Goal: Task Accomplishment & Management: Use online tool/utility

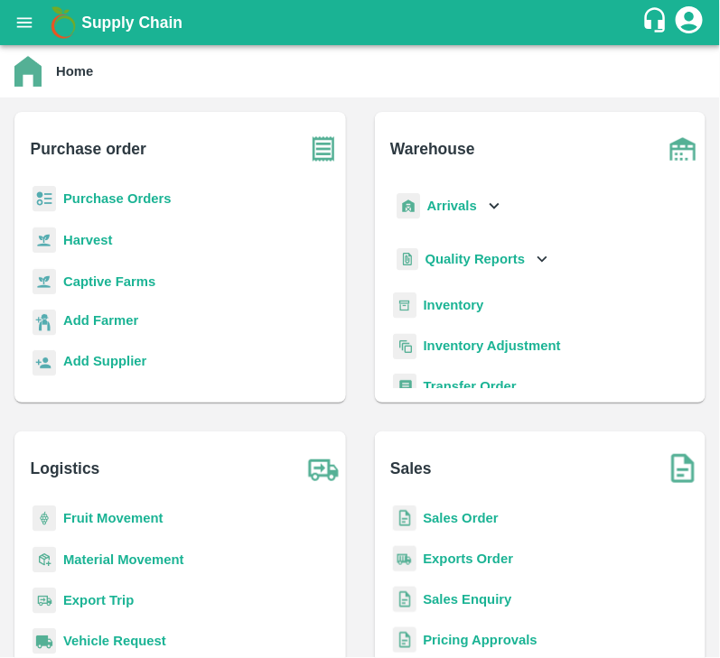
click at [124, 198] on b "Purchase Orders" at bounding box center [117, 198] width 108 height 14
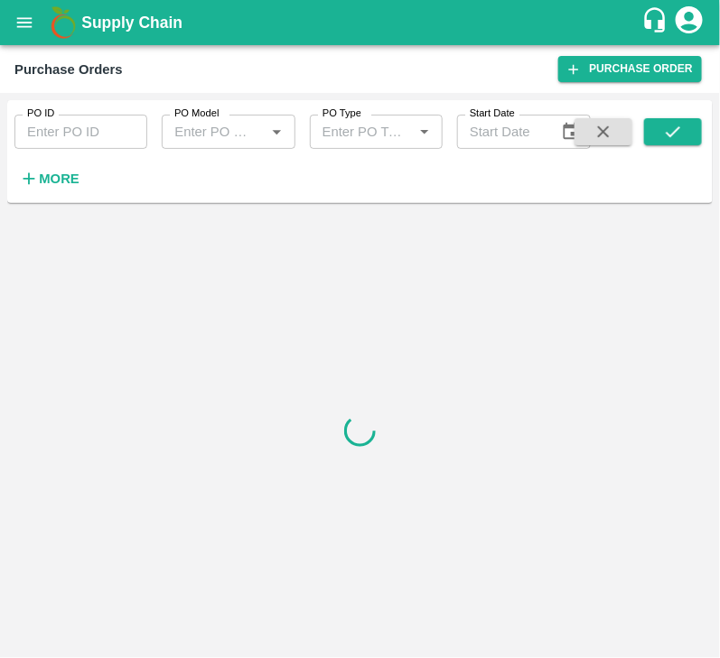
click at [59, 172] on strong "More" at bounding box center [59, 179] width 41 height 14
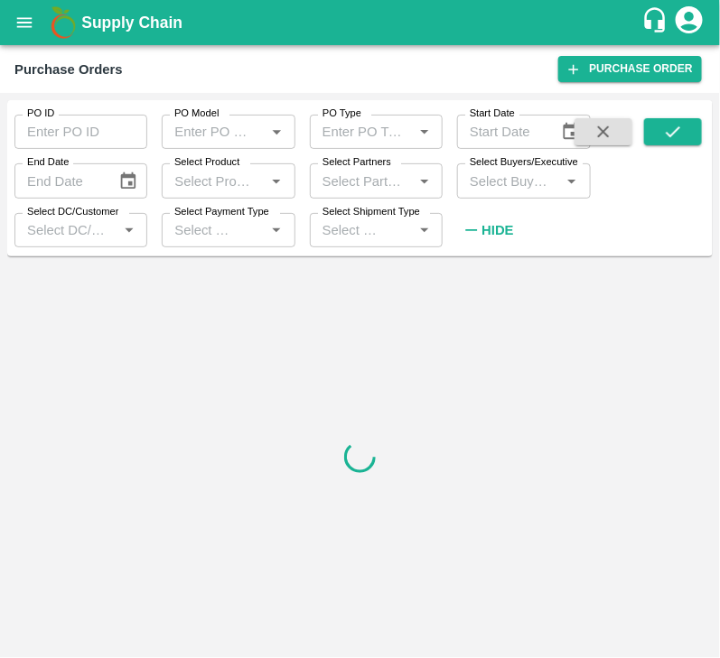
click at [508, 172] on input "Select Buyers/Executive" at bounding box center [508, 180] width 92 height 23
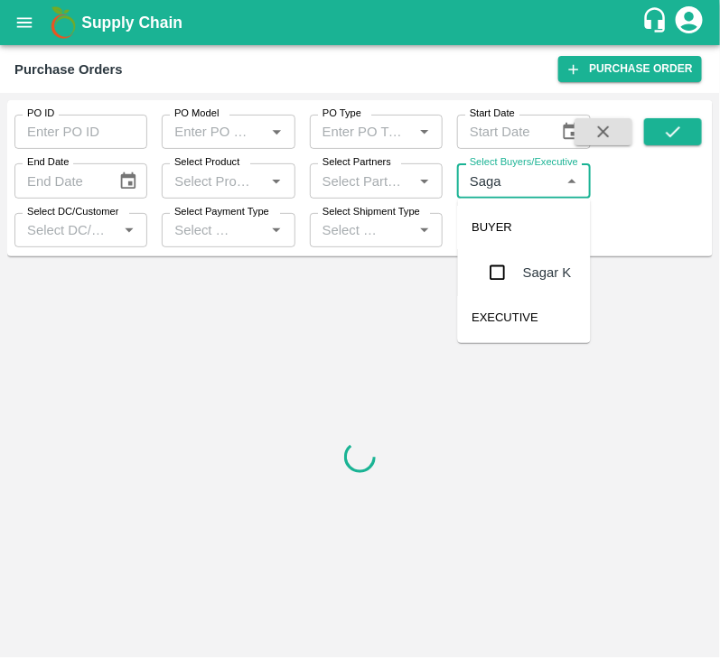
type input "Sagar"
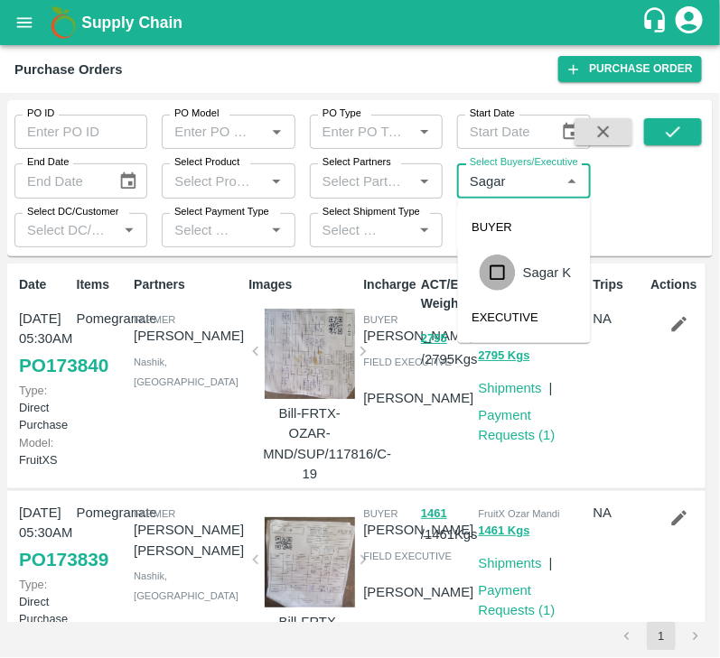
click at [495, 269] on input "checkbox" at bounding box center [497, 273] width 36 height 36
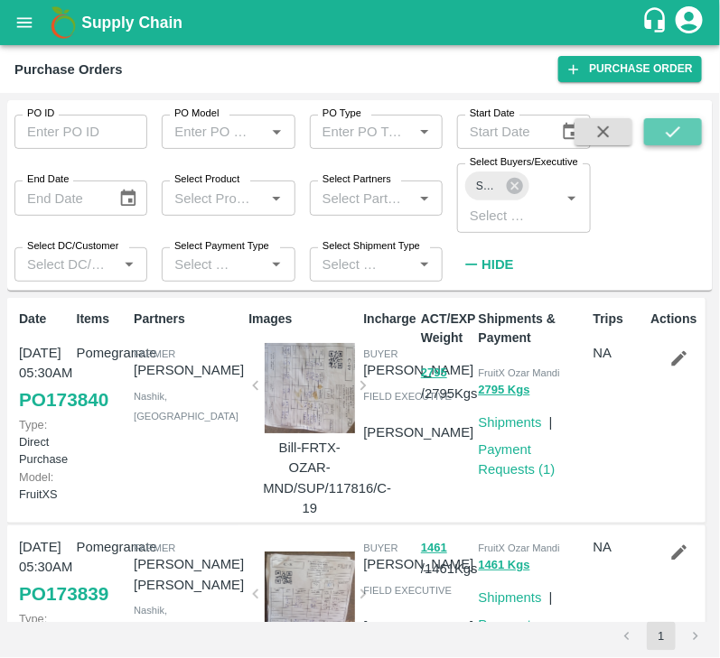
click at [673, 135] on icon "submit" at bounding box center [672, 131] width 14 height 11
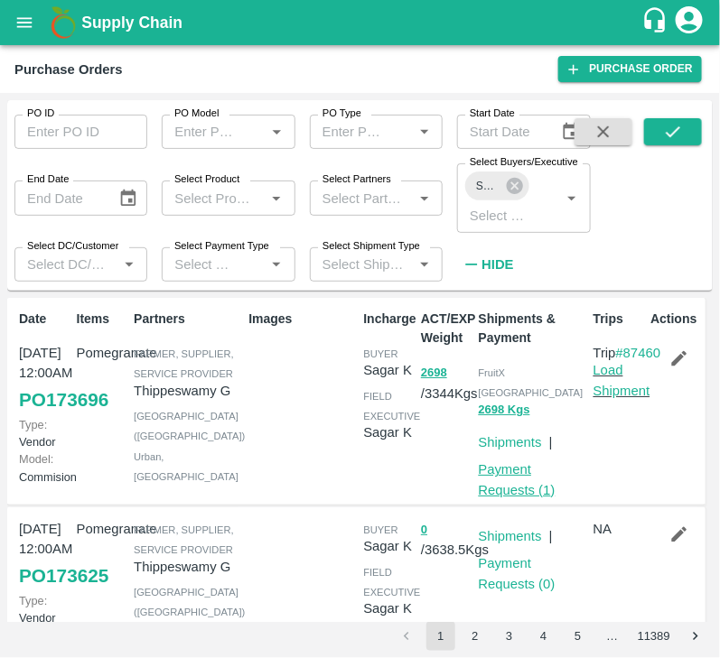
scroll to position [1, 0]
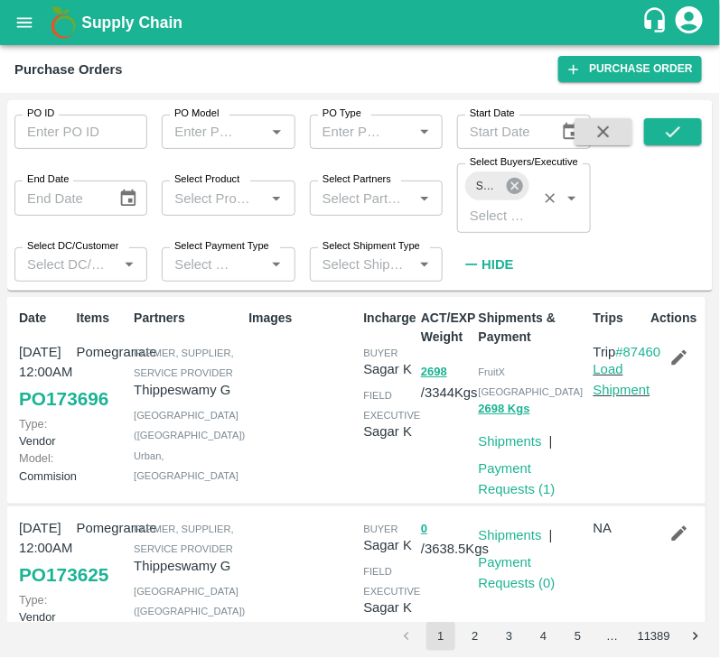
click at [508, 191] on icon at bounding box center [514, 186] width 16 height 16
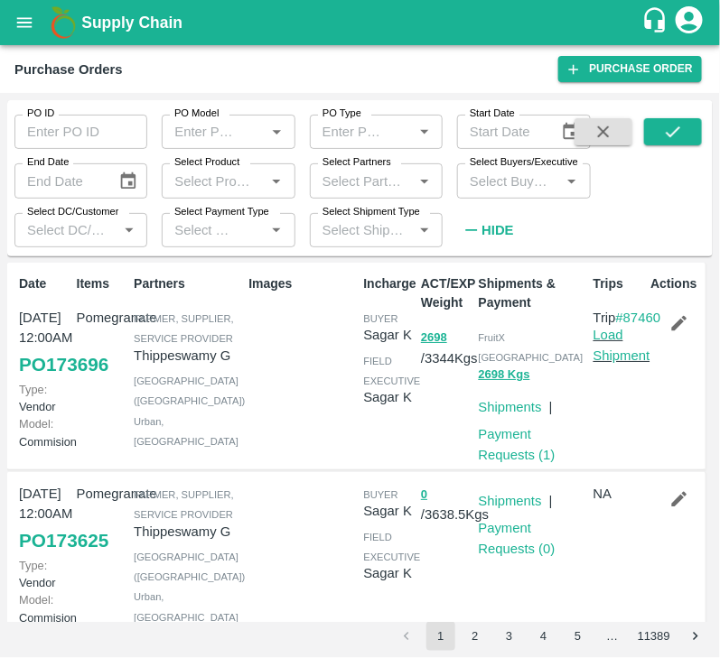
click at [497, 191] on input "Select Buyers/Executive" at bounding box center [508, 180] width 92 height 23
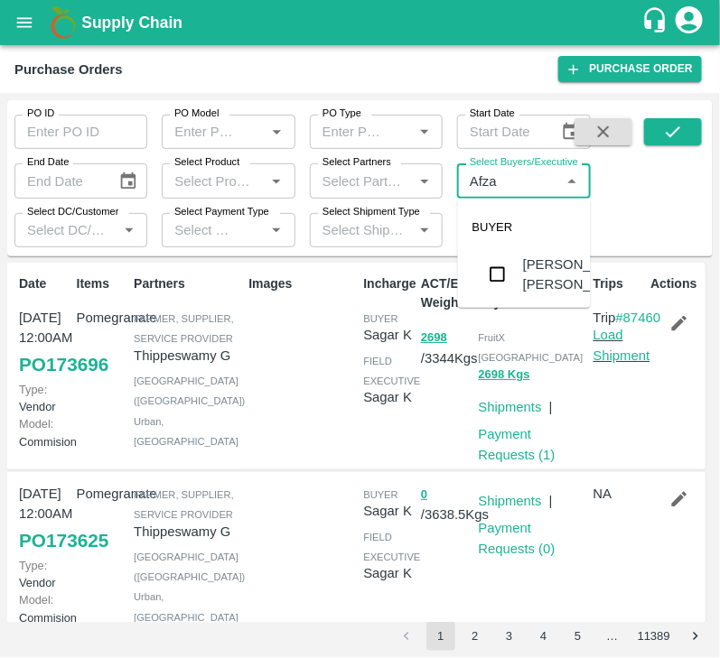
type input "Afzal"
click at [497, 291] on input "checkbox" at bounding box center [497, 274] width 36 height 36
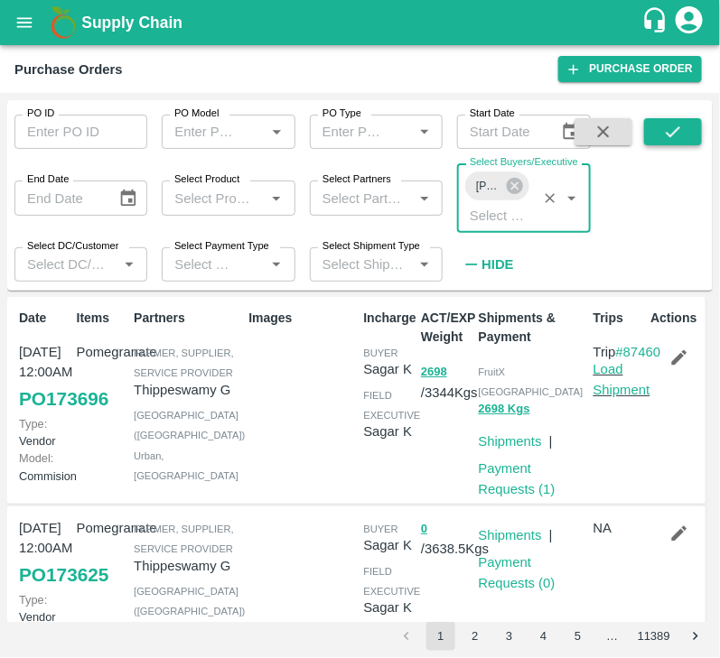
click at [675, 123] on icon "submit" at bounding box center [673, 132] width 20 height 20
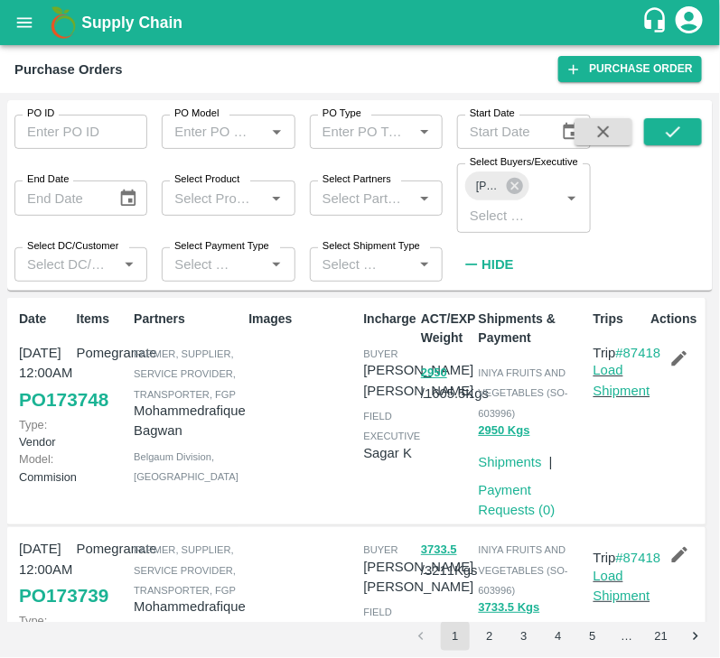
scroll to position [94, 0]
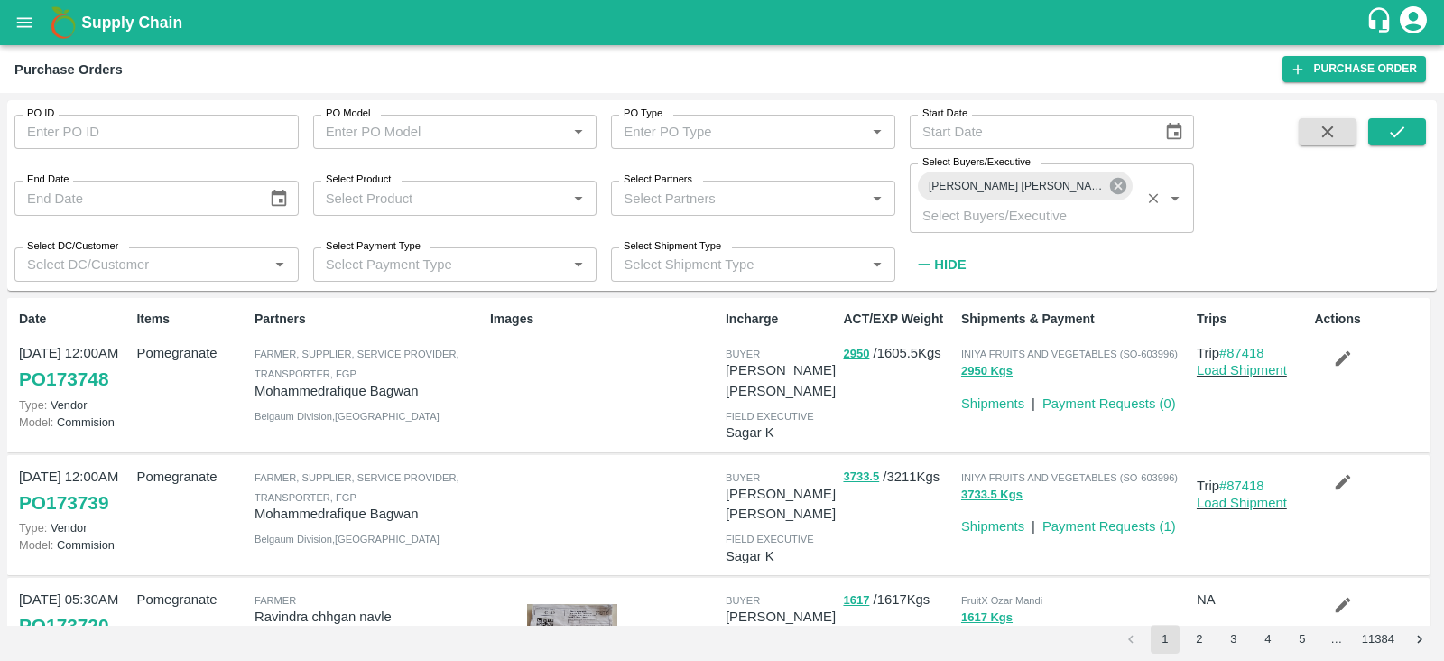
click at [1109, 184] on icon at bounding box center [1119, 186] width 20 height 20
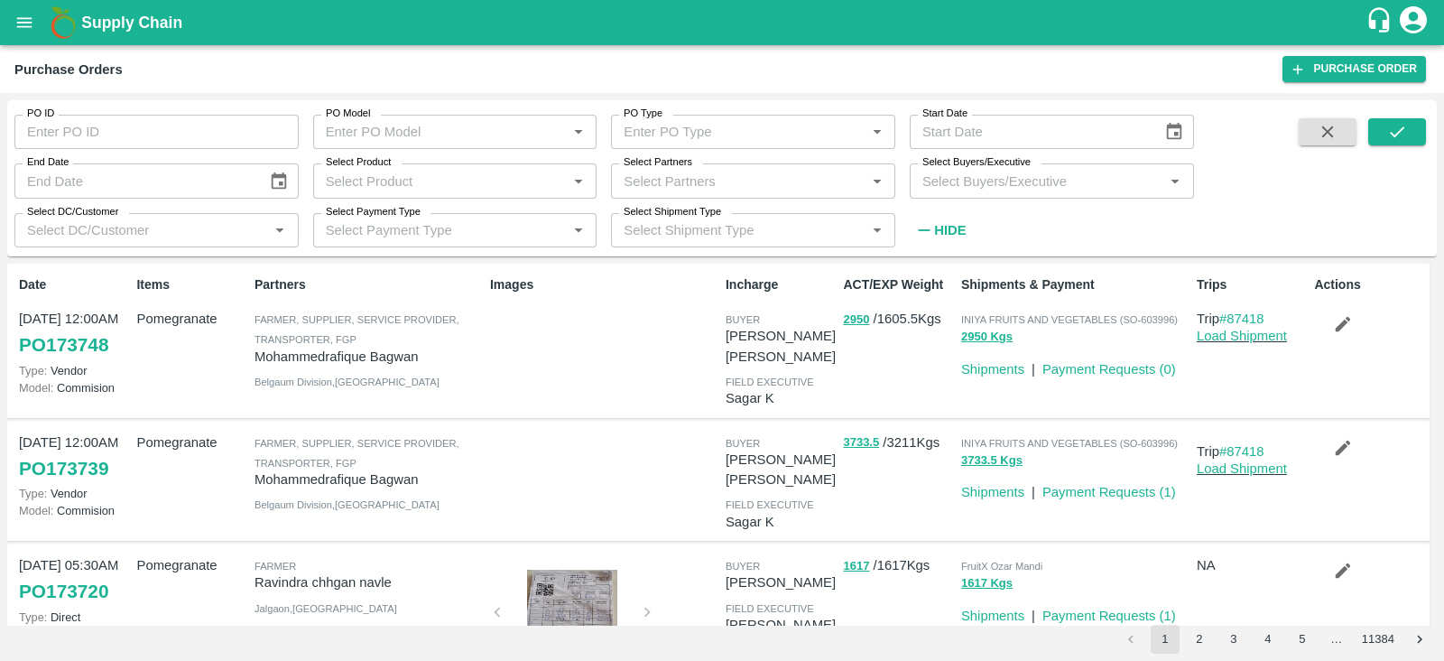
click at [1030, 184] on input "Select Buyers/Executive" at bounding box center [1037, 180] width 244 height 23
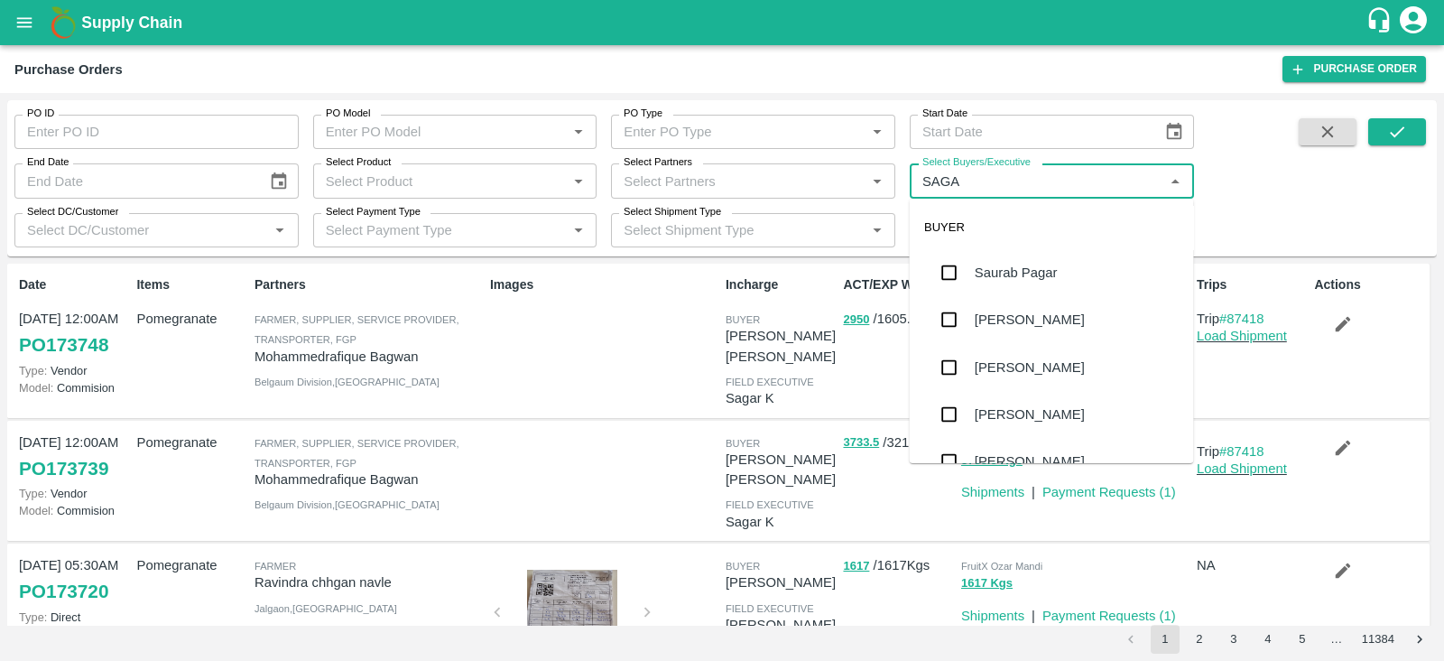
type input "SAGAR"
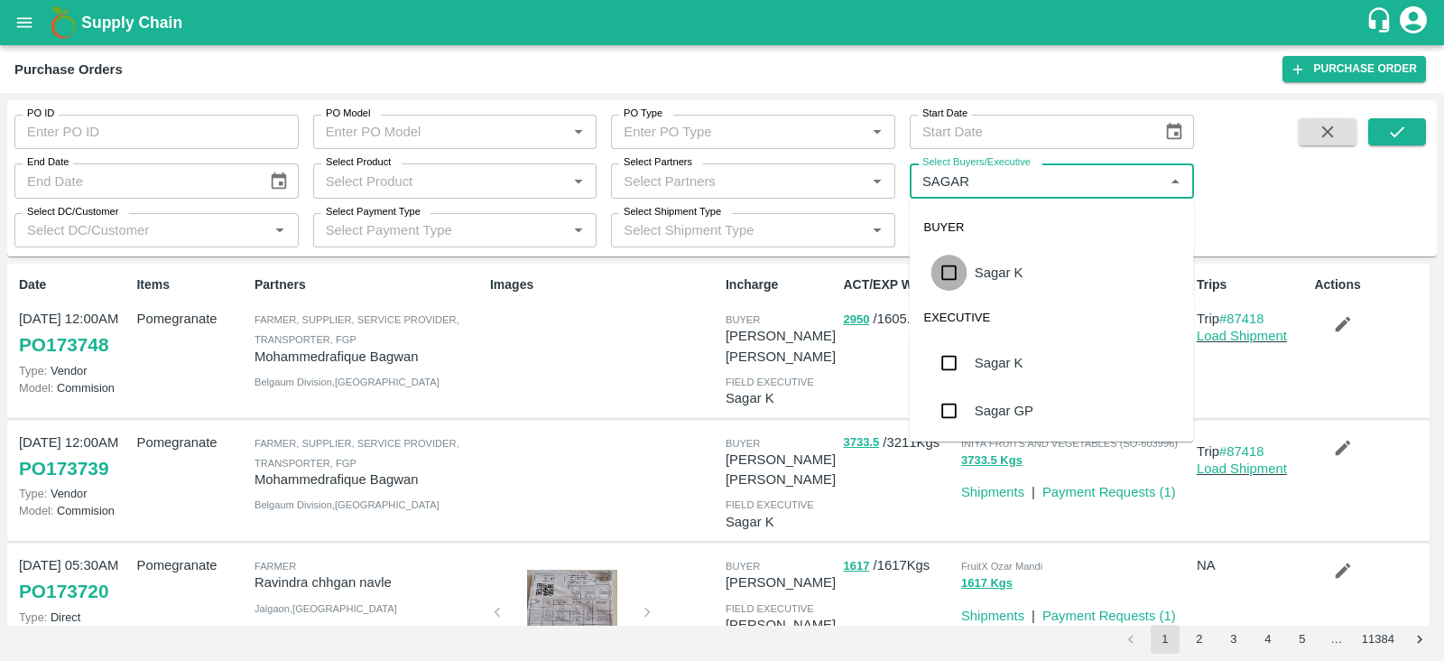
click at [950, 256] on input "checkbox" at bounding box center [950, 273] width 36 height 36
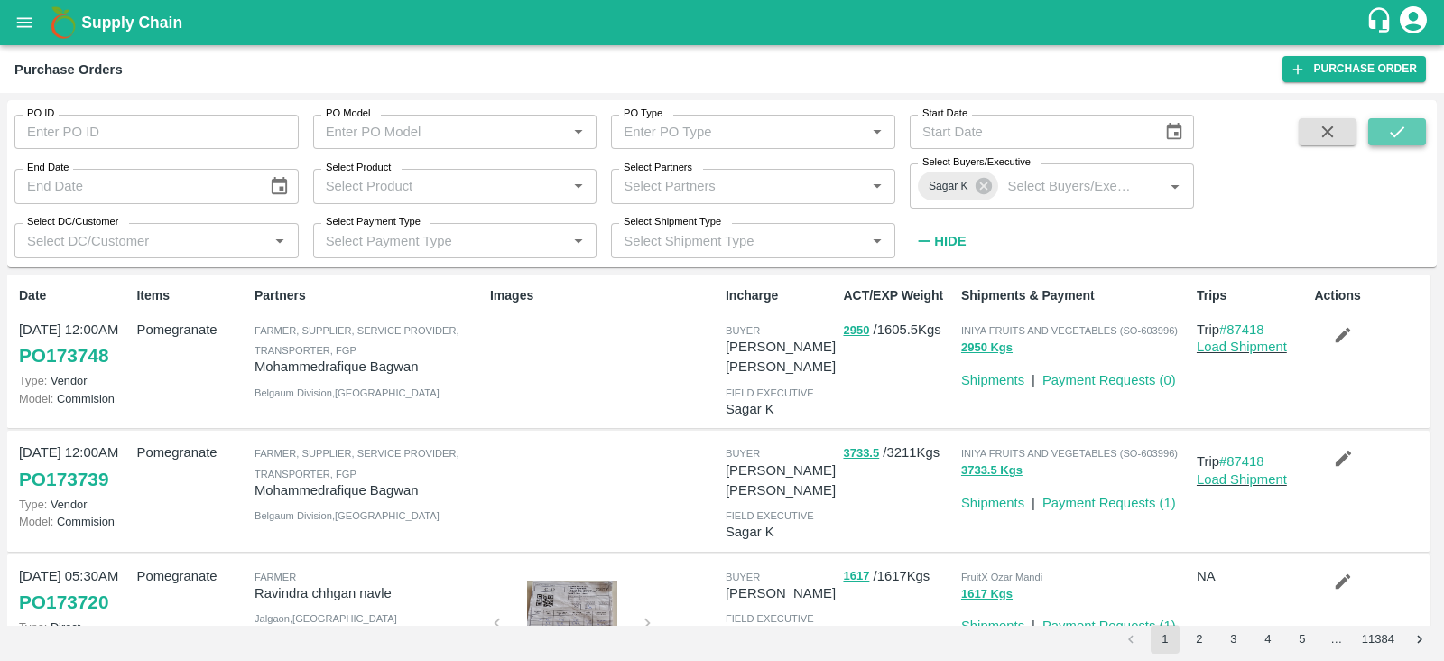
click at [1383, 124] on button "submit" at bounding box center [1398, 131] width 58 height 27
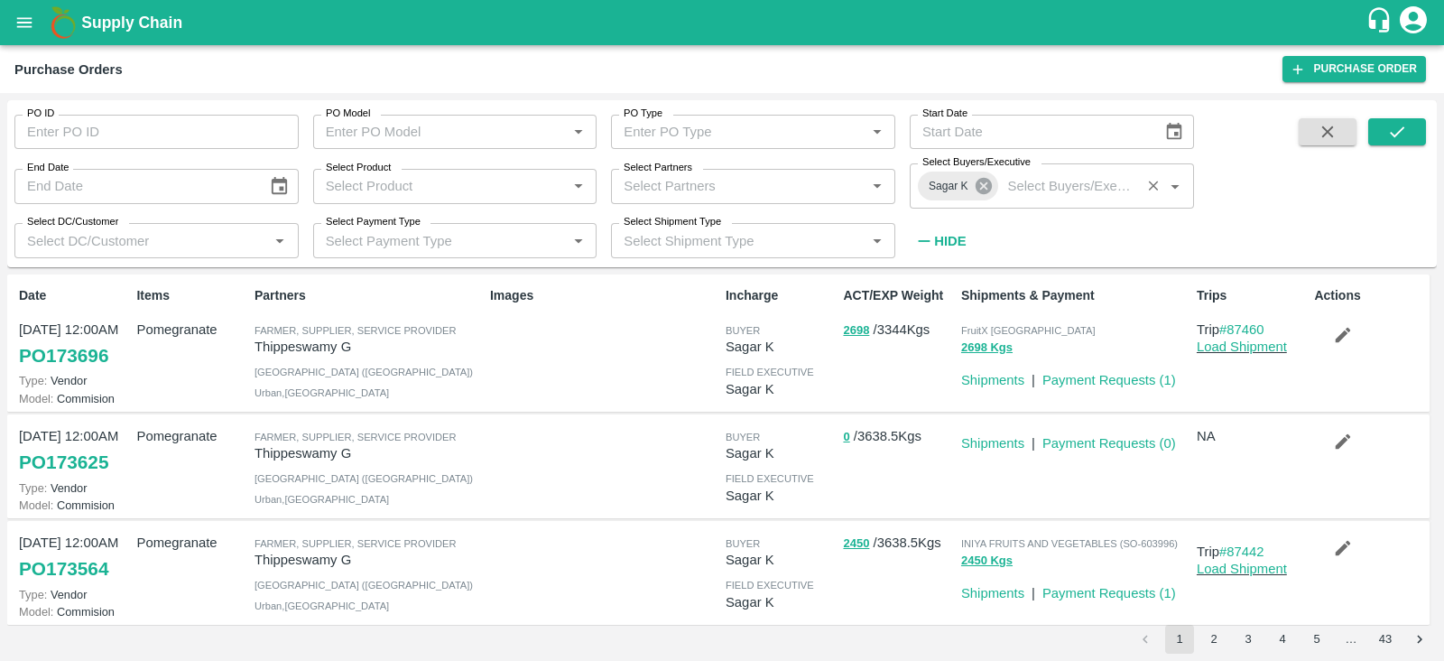
click at [984, 196] on icon at bounding box center [984, 186] width 20 height 20
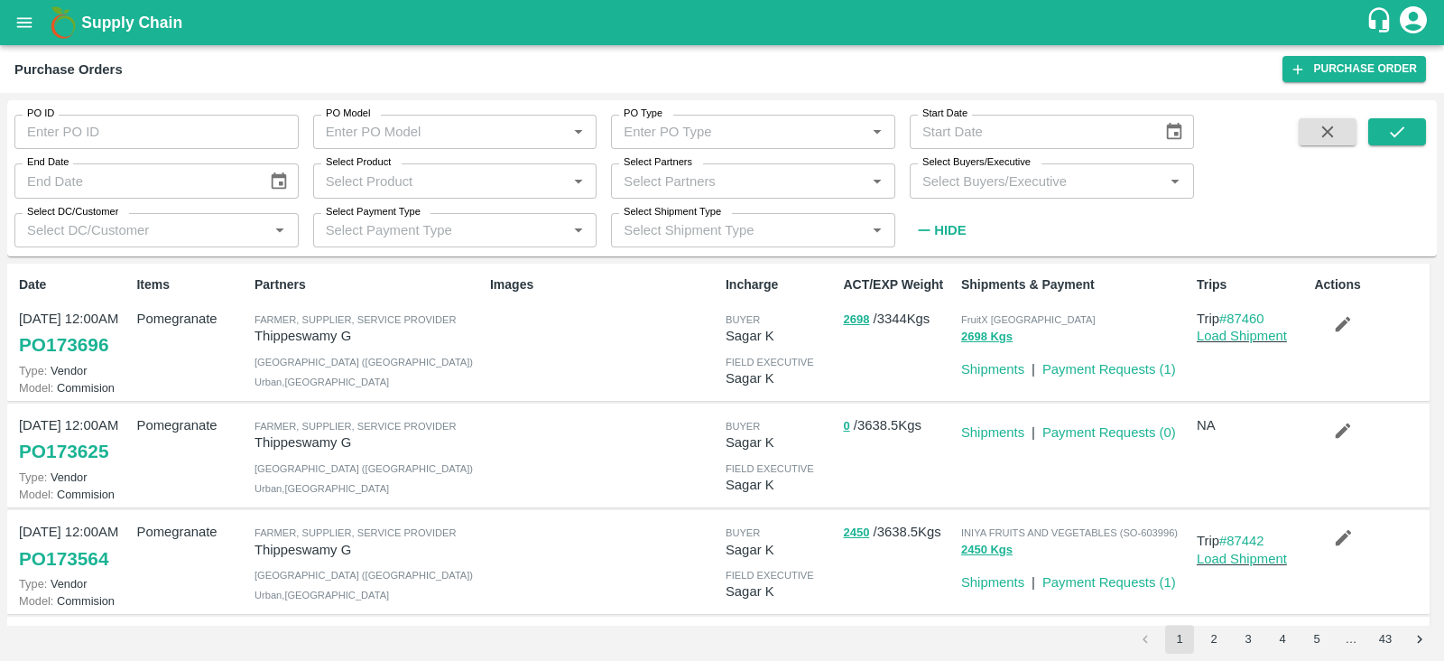
click at [977, 195] on div "Select Buyers/Executive   *" at bounding box center [1052, 180] width 284 height 34
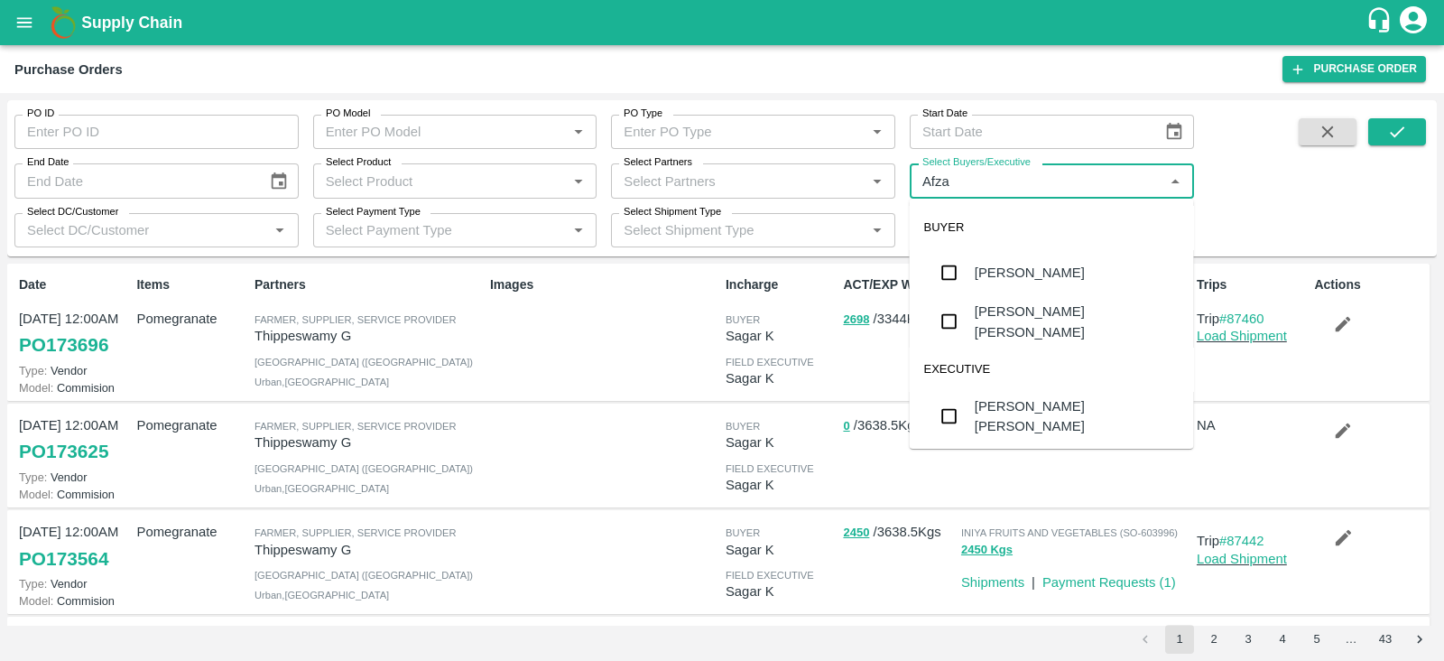
type input "Afzal"
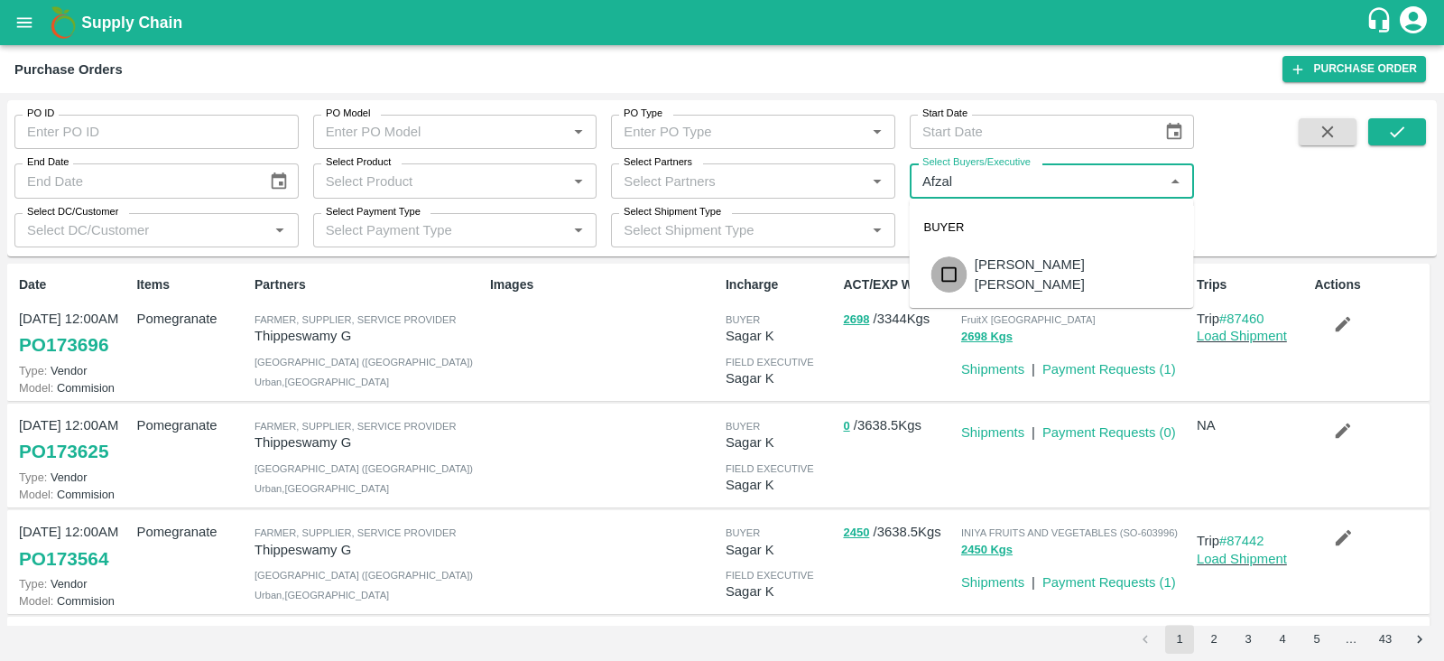
click at [957, 269] on input "checkbox" at bounding box center [950, 274] width 36 height 36
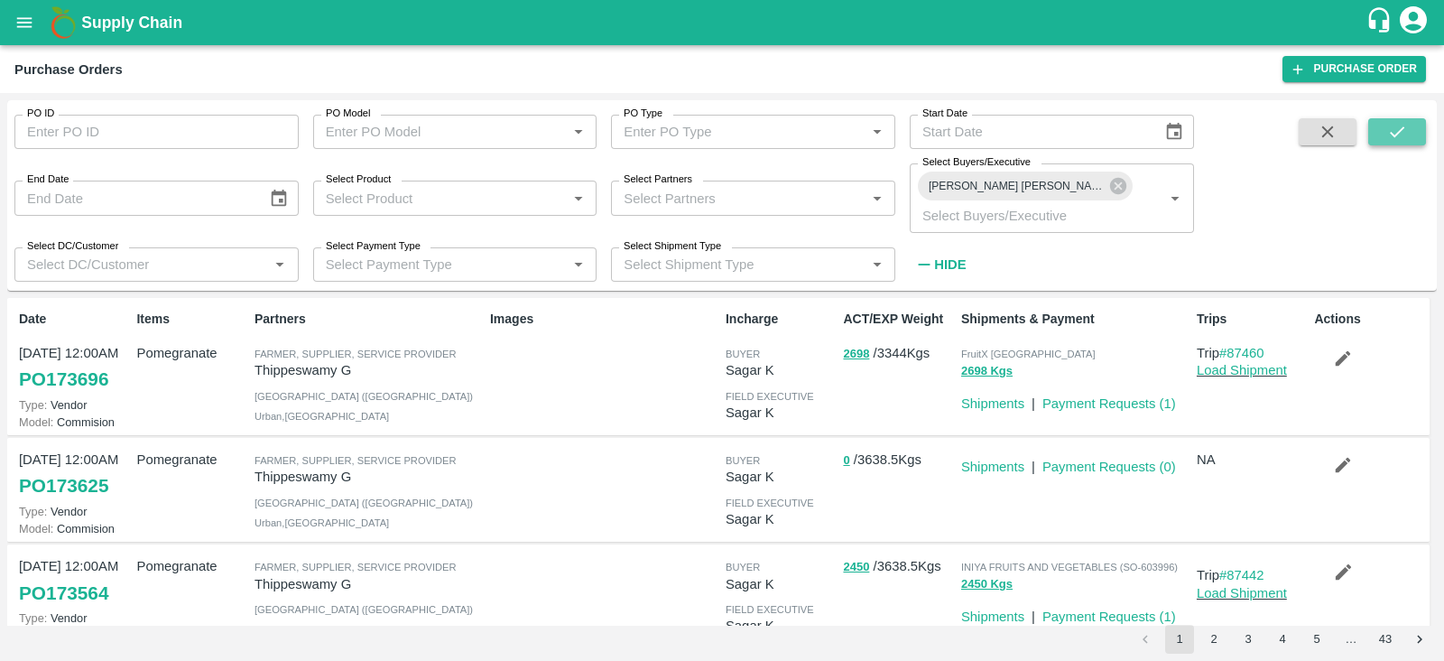
click at [1384, 134] on button "submit" at bounding box center [1398, 131] width 58 height 27
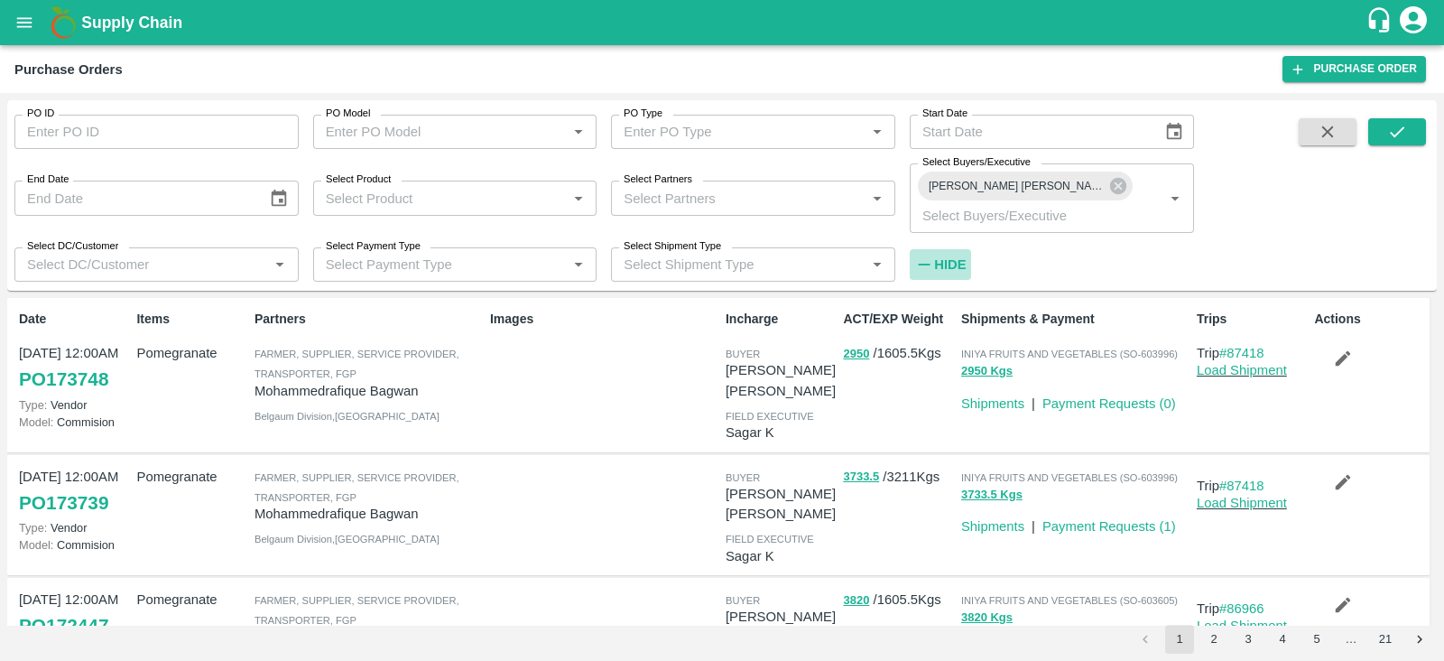
click at [954, 257] on strong "Hide" at bounding box center [950, 264] width 32 height 14
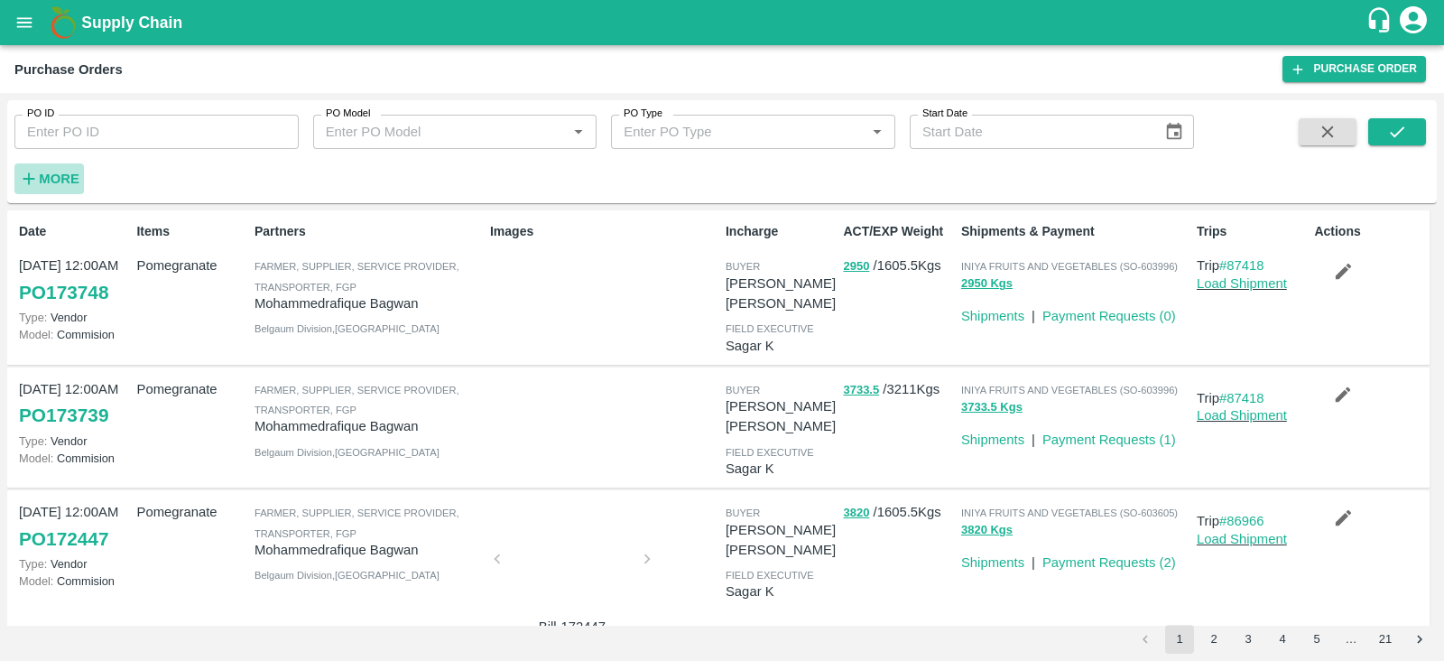
click at [76, 178] on strong "More" at bounding box center [59, 179] width 41 height 14
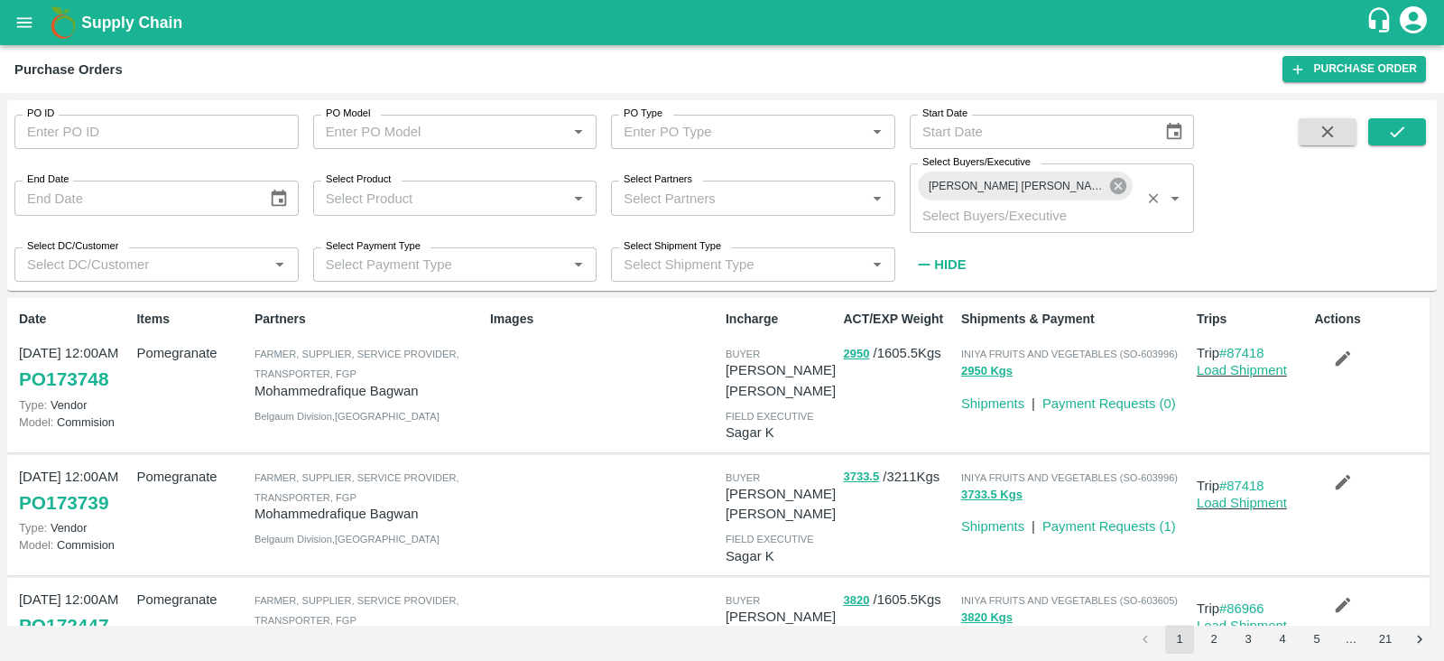
click at [1110, 186] on icon at bounding box center [1118, 186] width 16 height 16
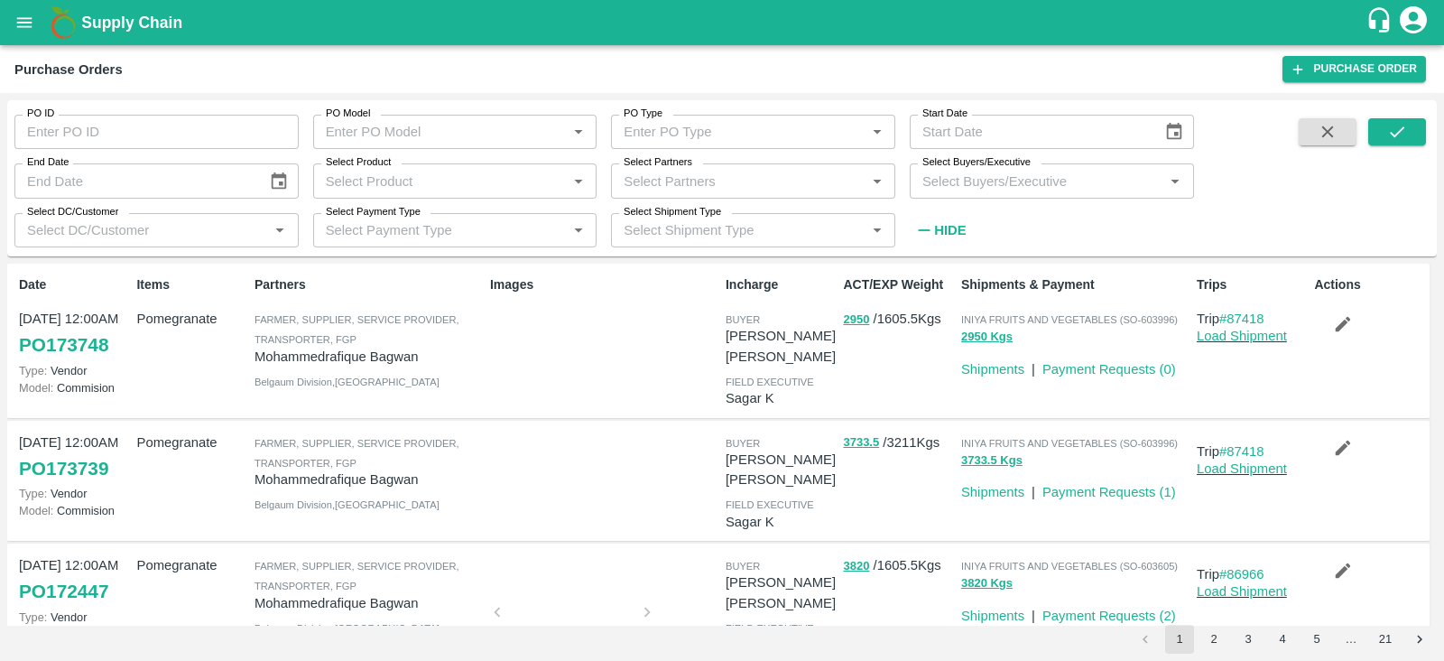
click at [1023, 186] on input "Select Buyers/Executive" at bounding box center [1037, 180] width 244 height 23
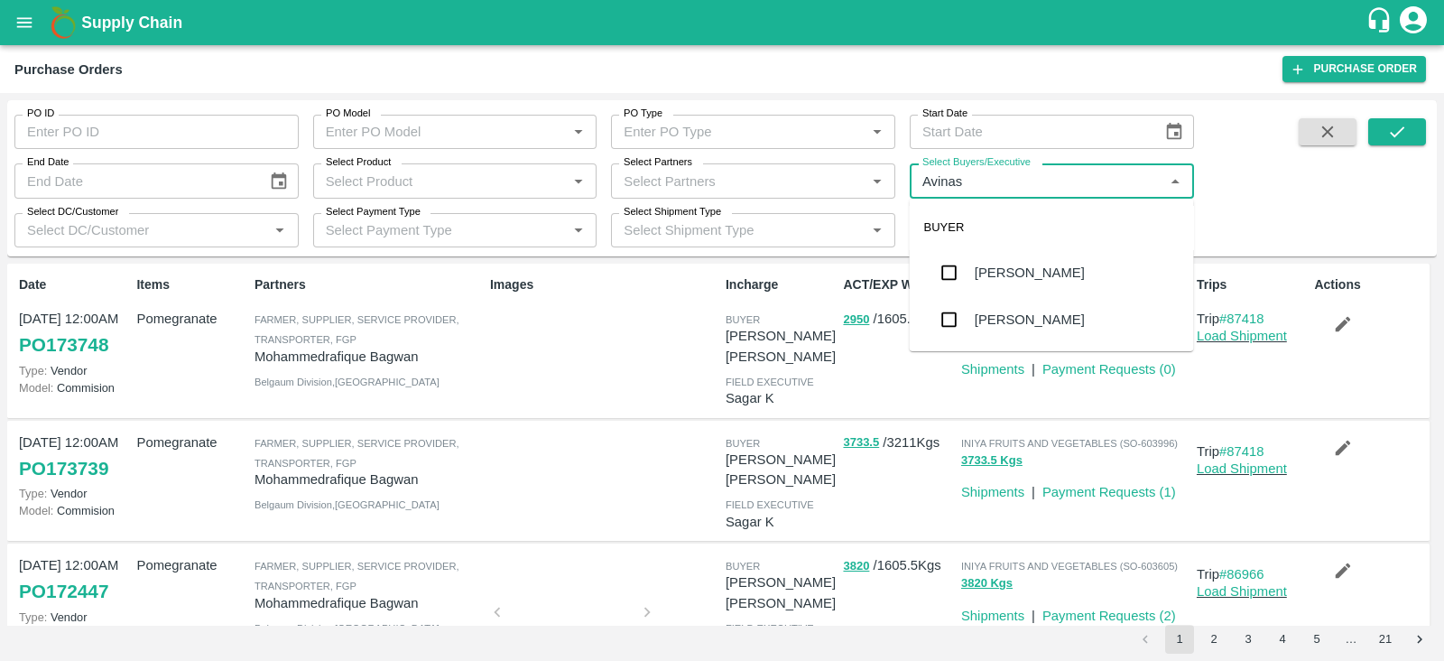
type input "Avinash"
click at [951, 320] on input "checkbox" at bounding box center [950, 320] width 36 height 36
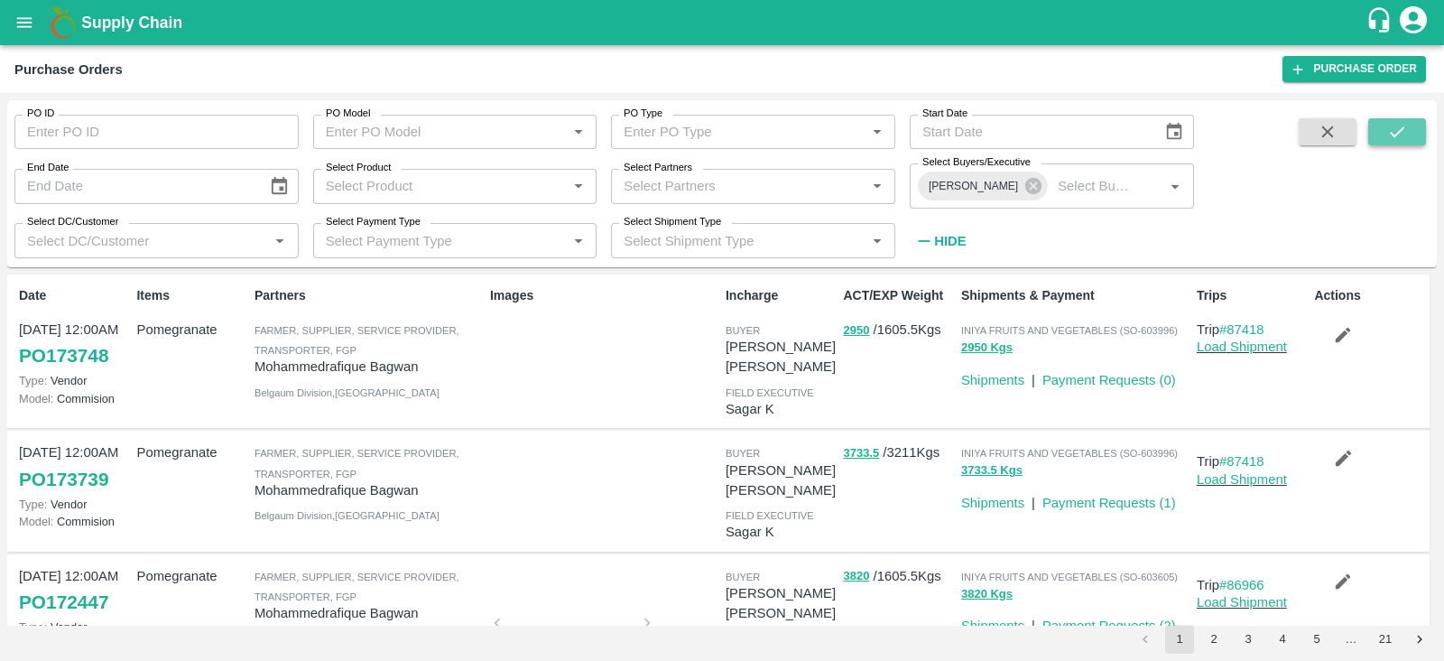
click at [1393, 134] on icon "submit" at bounding box center [1397, 131] width 14 height 11
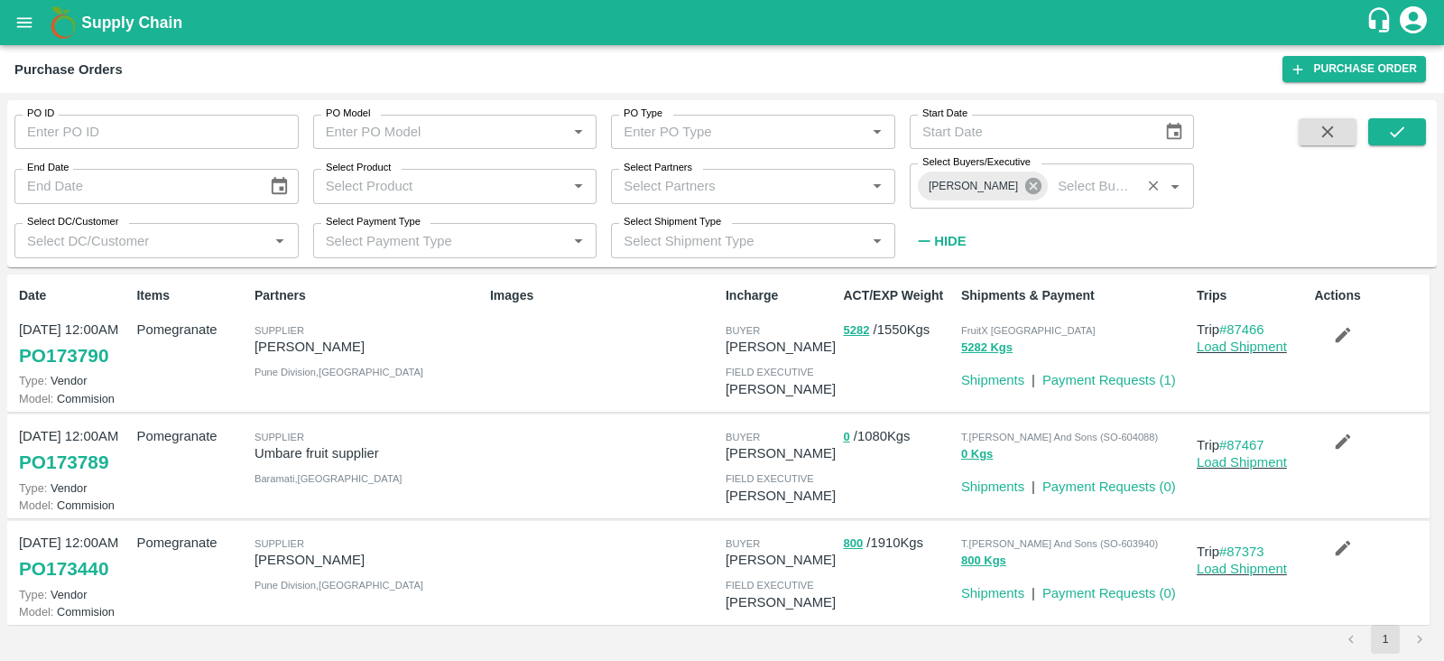
click at [1024, 193] on icon at bounding box center [1034, 186] width 20 height 20
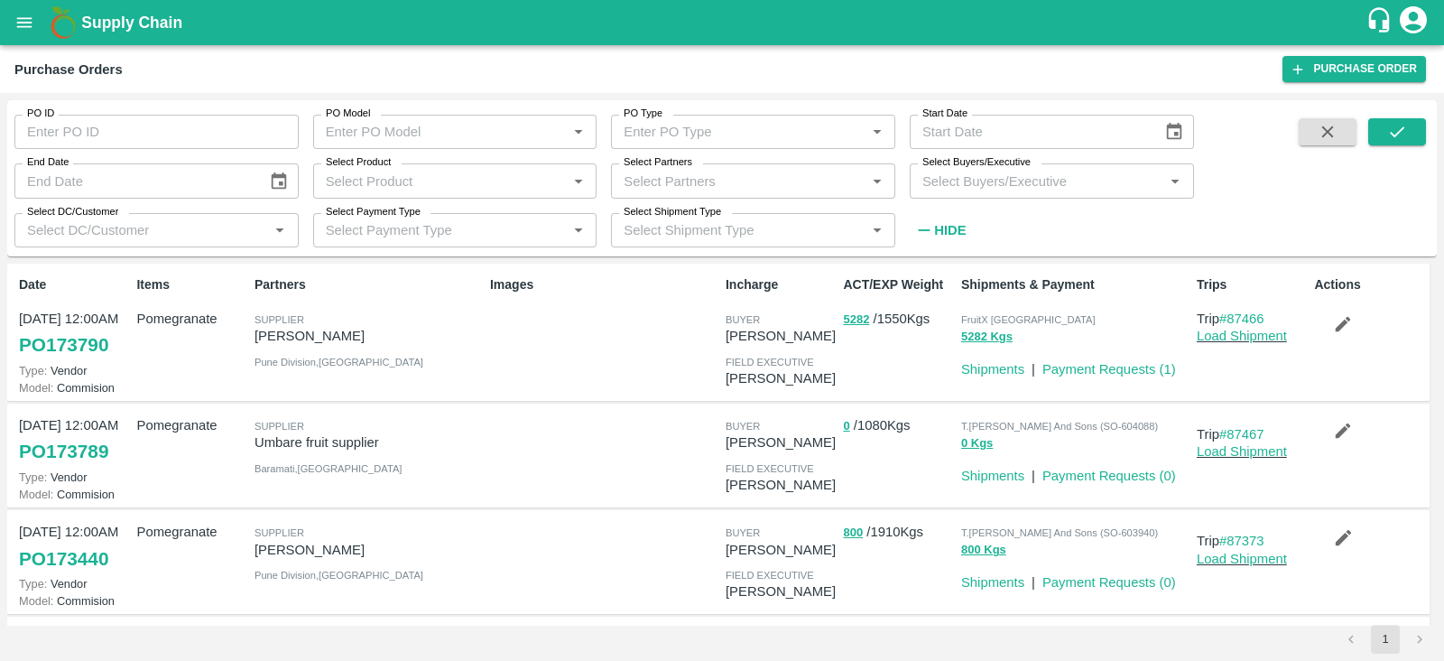
click at [979, 191] on input "Select Buyers/Executive" at bounding box center [1037, 180] width 244 height 23
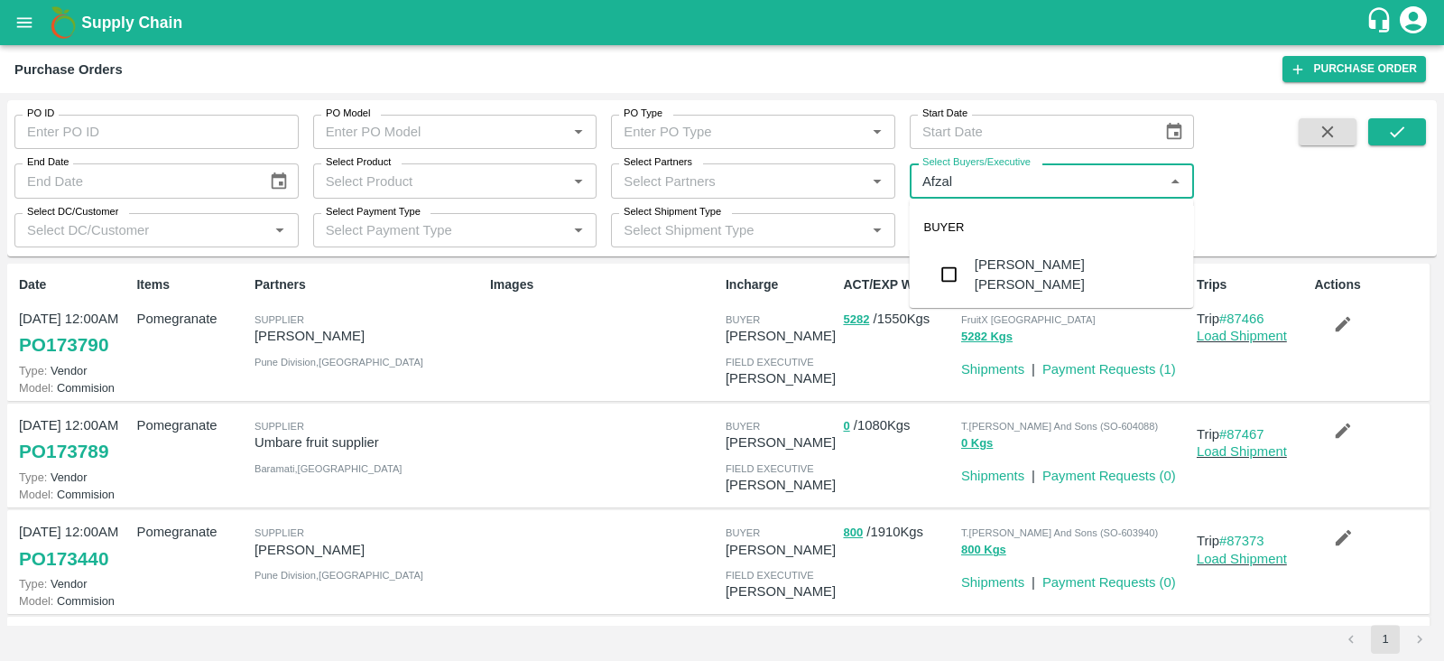
type input "Afzal"
click at [948, 259] on input "checkbox" at bounding box center [950, 274] width 36 height 36
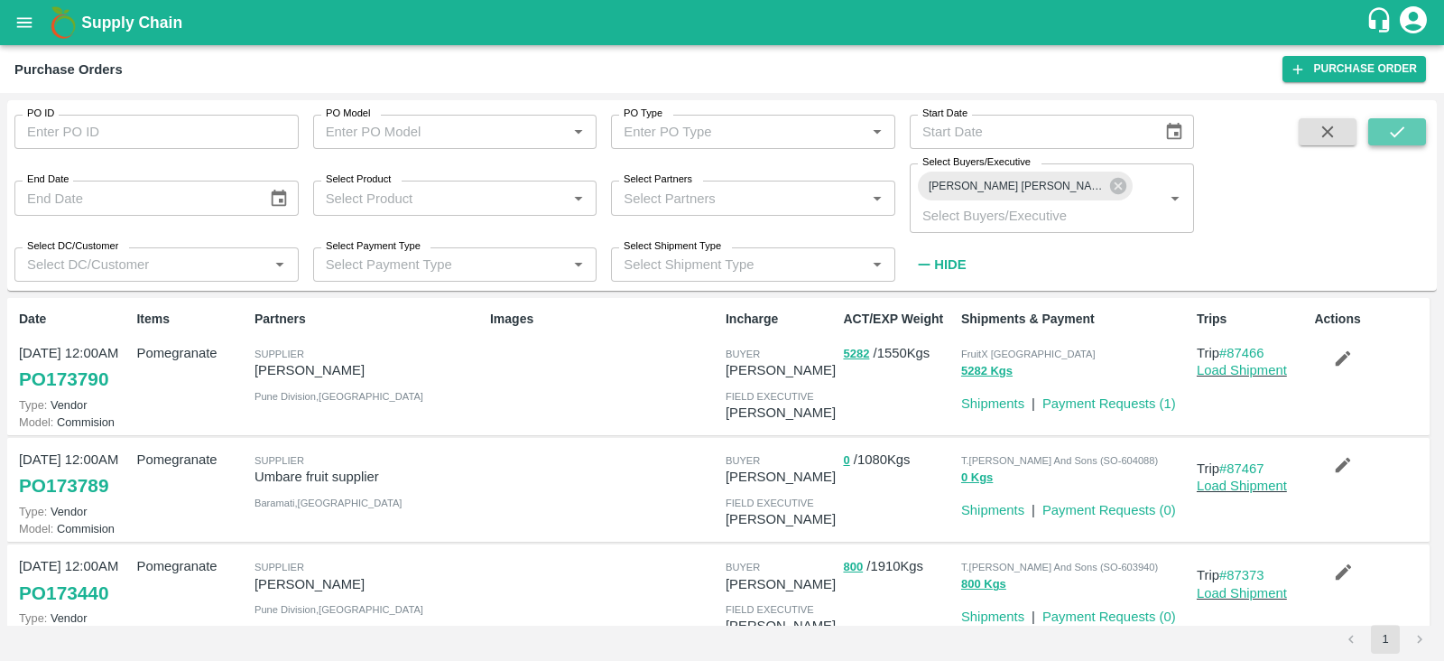
click at [1398, 141] on icon "submit" at bounding box center [1398, 132] width 20 height 20
